Goal: Information Seeking & Learning: Learn about a topic

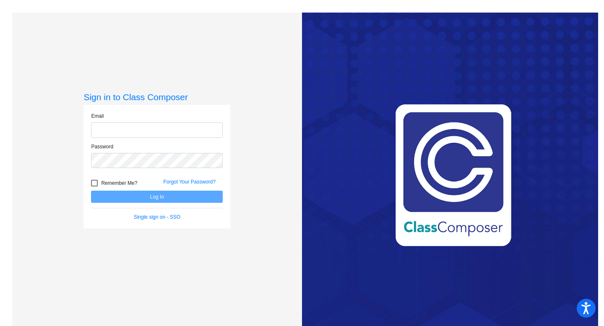
type input "[EMAIL_ADDRESS][DOMAIN_NAME]"
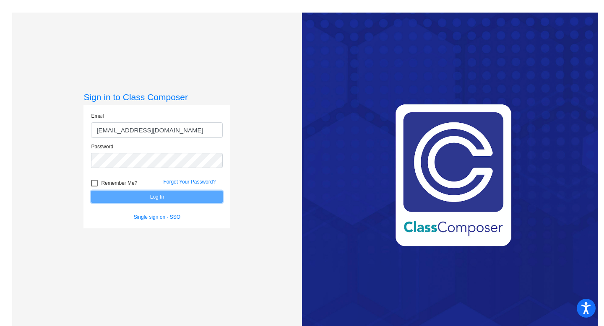
click at [141, 196] on button "Log In" at bounding box center [157, 197] width 132 height 12
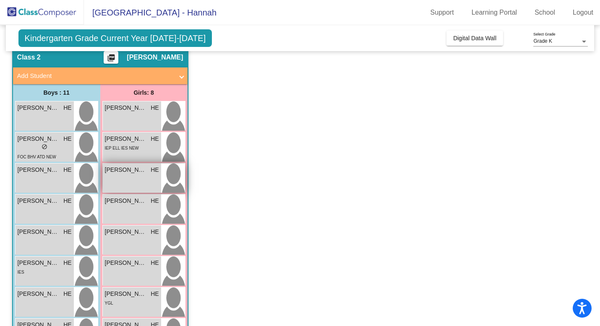
scroll to position [38, 0]
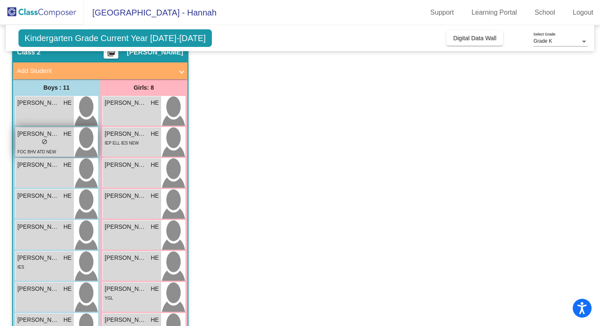
click at [36, 143] on div "lock do_not_disturb_alt" at bounding box center [45, 142] width 54 height 9
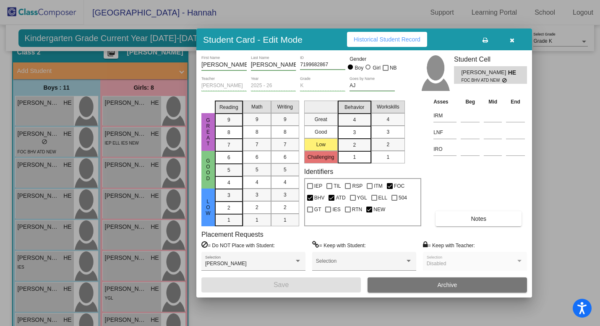
click at [463, 220] on button "Notes" at bounding box center [478, 218] width 86 height 15
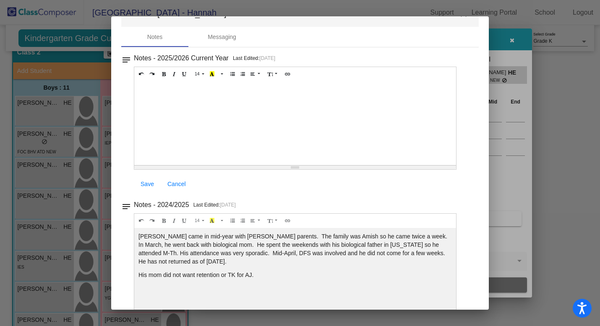
scroll to position [44, 0]
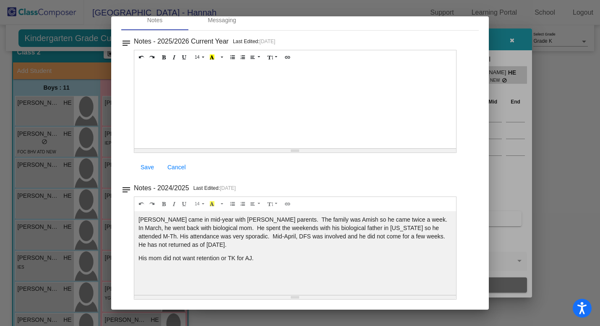
drag, startPoint x: 282, startPoint y: 258, endPoint x: 138, endPoint y: 216, distance: 150.6
click at [138, 148] on div "[PERSON_NAME] came in mid-year with [PERSON_NAME] parents. The family was Amish…" at bounding box center [295, 107] width 322 height 84
copy div "[PERSON_NAME] came in mid-year with [PERSON_NAME] parents. The family was Amish…"
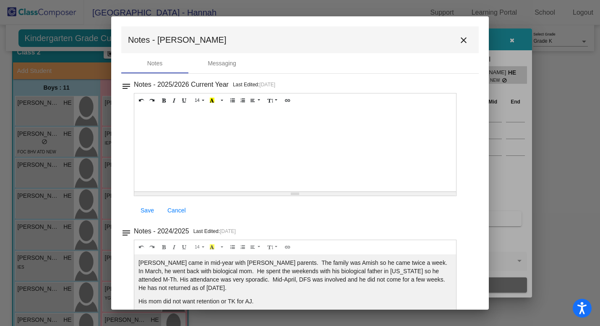
click at [461, 42] on mat-icon "close" at bounding box center [463, 40] width 10 height 10
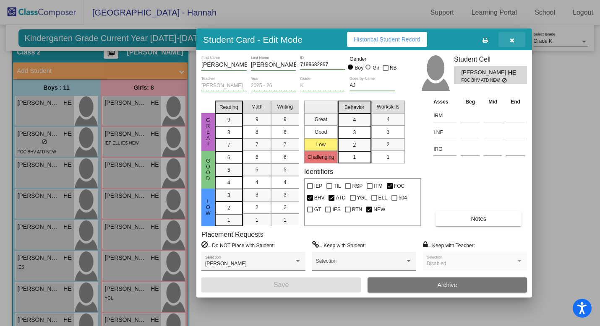
click at [515, 42] on button "button" at bounding box center [511, 39] width 27 height 15
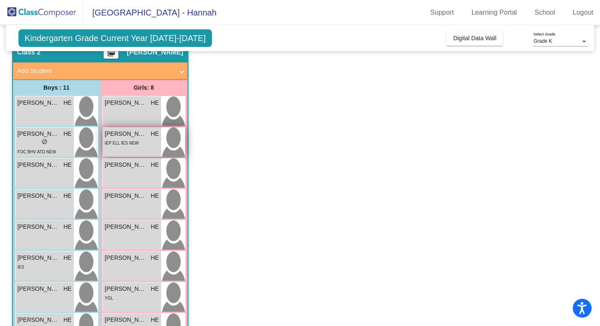
click at [136, 144] on span "IEP ELL IES NEW" at bounding box center [122, 143] width 34 height 5
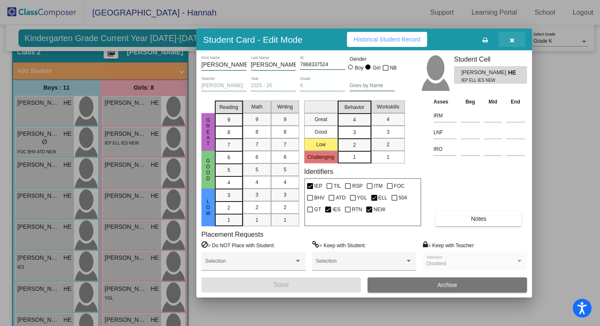
click at [512, 40] on icon "button" at bounding box center [511, 40] width 5 height 6
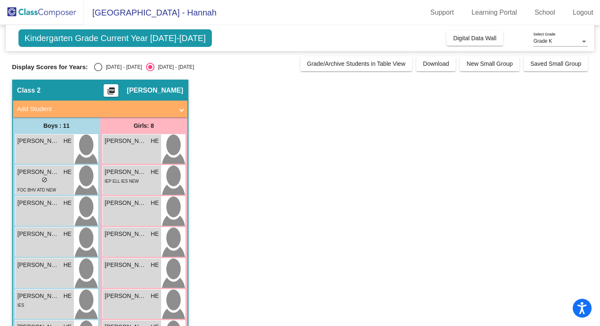
click at [109, 69] on div "[DATE] - [DATE]" at bounding box center [121, 67] width 39 height 8
click at [98, 71] on input "[DATE] - [DATE]" at bounding box center [98, 71] width 0 height 0
radio input "true"
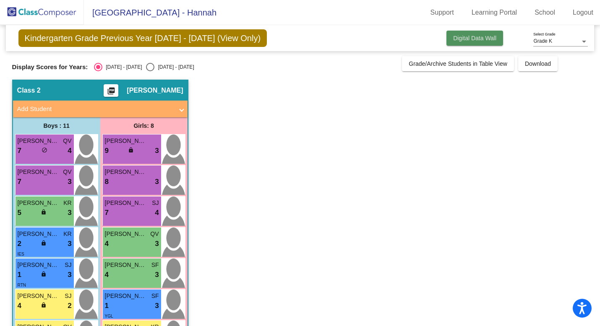
click at [453, 39] on span "Digital Data Wall" at bounding box center [474, 38] width 43 height 7
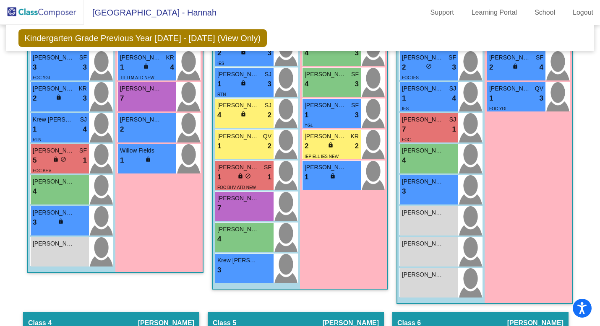
scroll to position [381, 0]
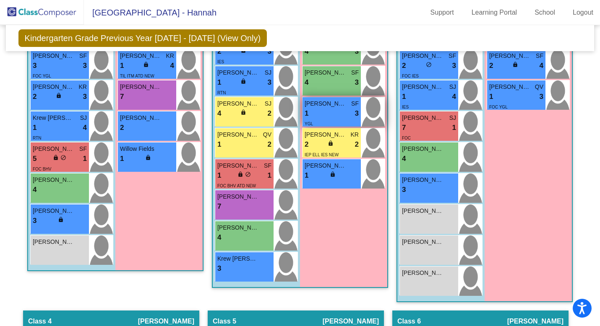
click at [314, 128] on div "YGL" at bounding box center [331, 123] width 54 height 9
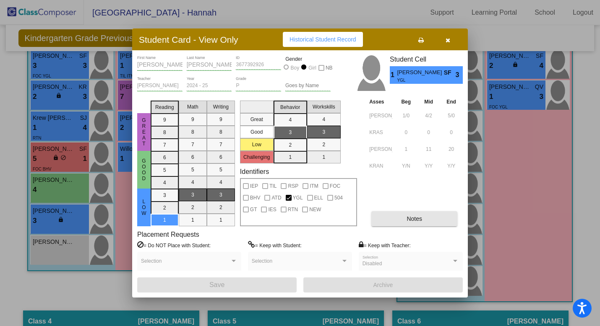
click at [383, 220] on button "Notes" at bounding box center [414, 218] width 86 height 15
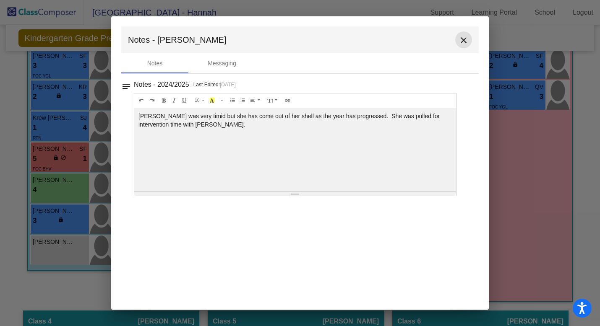
click at [463, 40] on mat-icon "close" at bounding box center [463, 40] width 10 height 10
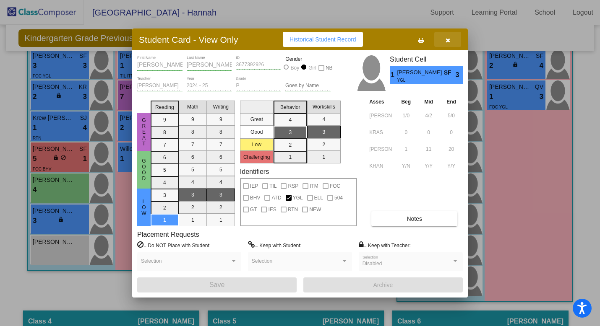
click at [449, 38] on button "button" at bounding box center [447, 39] width 27 height 15
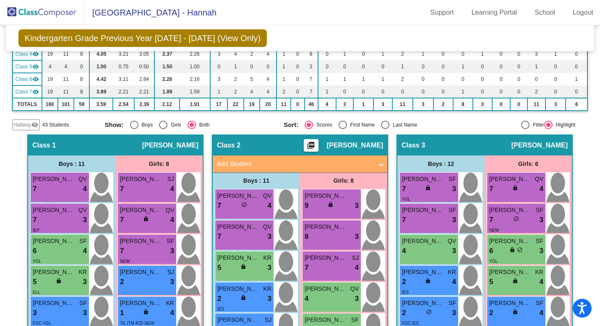
scroll to position [132, 0]
